Goal: Complete application form

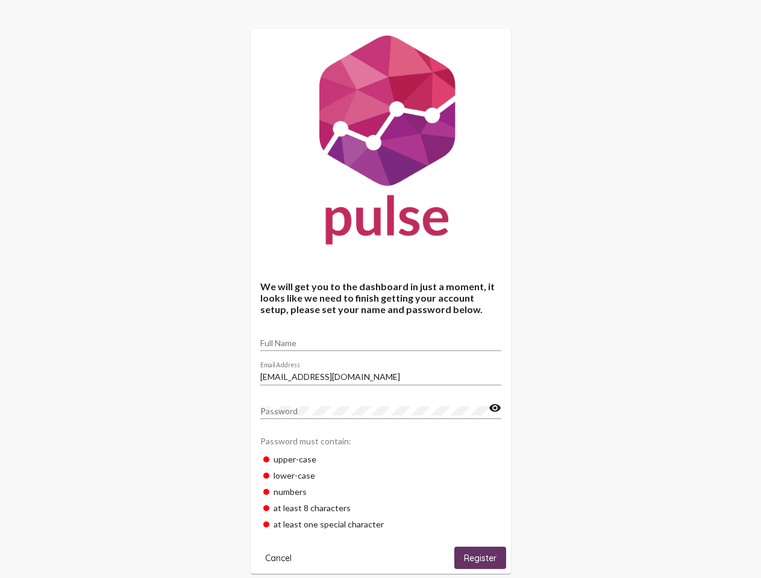
click at [381, 339] on input "Full Name" at bounding box center [380, 343] width 241 height 10
click at [381, 373] on input "[EMAIL_ADDRESS][DOMAIN_NAME]" at bounding box center [380, 377] width 241 height 10
click at [494, 408] on mat-icon "visibility" at bounding box center [494, 408] width 13 height 14
click at [278, 558] on span "Cancel" at bounding box center [278, 558] width 26 height 11
click at [480, 558] on span "Register" at bounding box center [480, 558] width 33 height 11
